Goal: Task Accomplishment & Management: Manage account settings

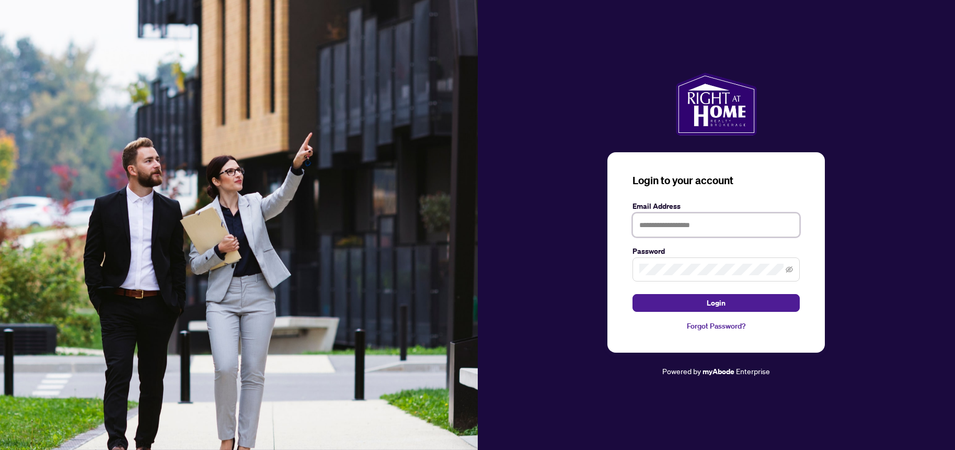
click at [666, 220] on input "text" at bounding box center [715, 225] width 167 height 24
type input "**********"
click at [731, 304] on button "Login" at bounding box center [715, 303] width 167 height 18
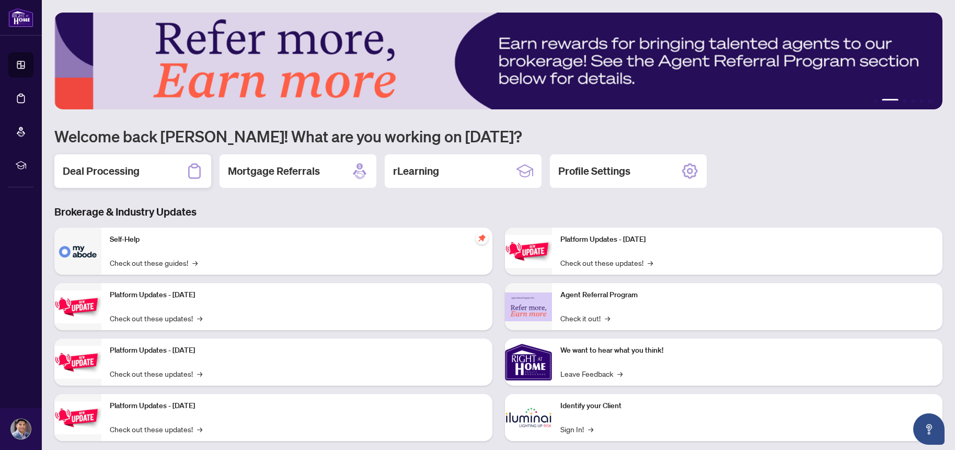
click at [121, 176] on h2 "Deal Processing" at bounding box center [101, 171] width 77 height 15
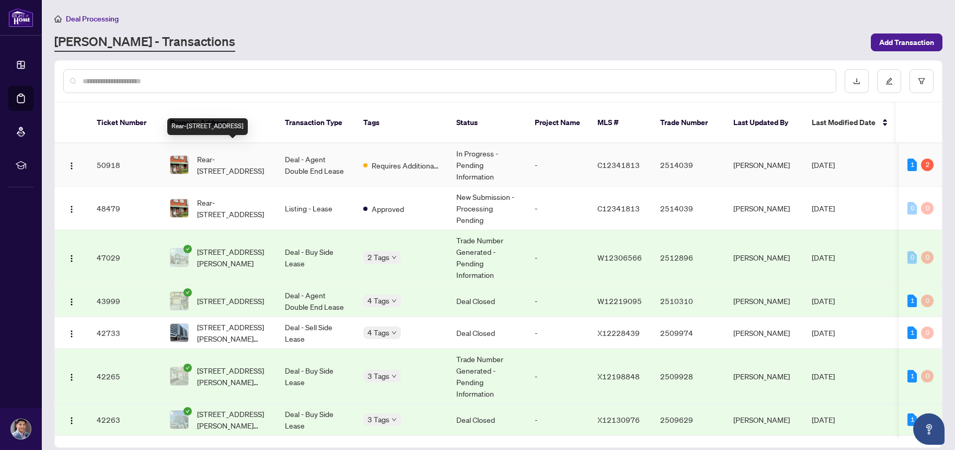
click at [242, 153] on span "Rear-[STREET_ADDRESS]" at bounding box center [232, 164] width 71 height 23
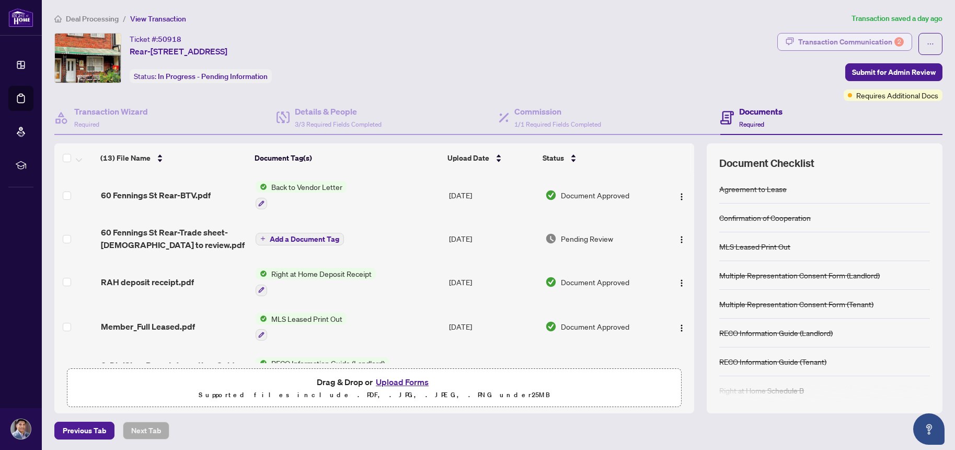
click at [858, 42] on div "Transaction Communication 2" at bounding box center [851, 41] width 106 height 17
